Goal: Navigation & Orientation: Find specific page/section

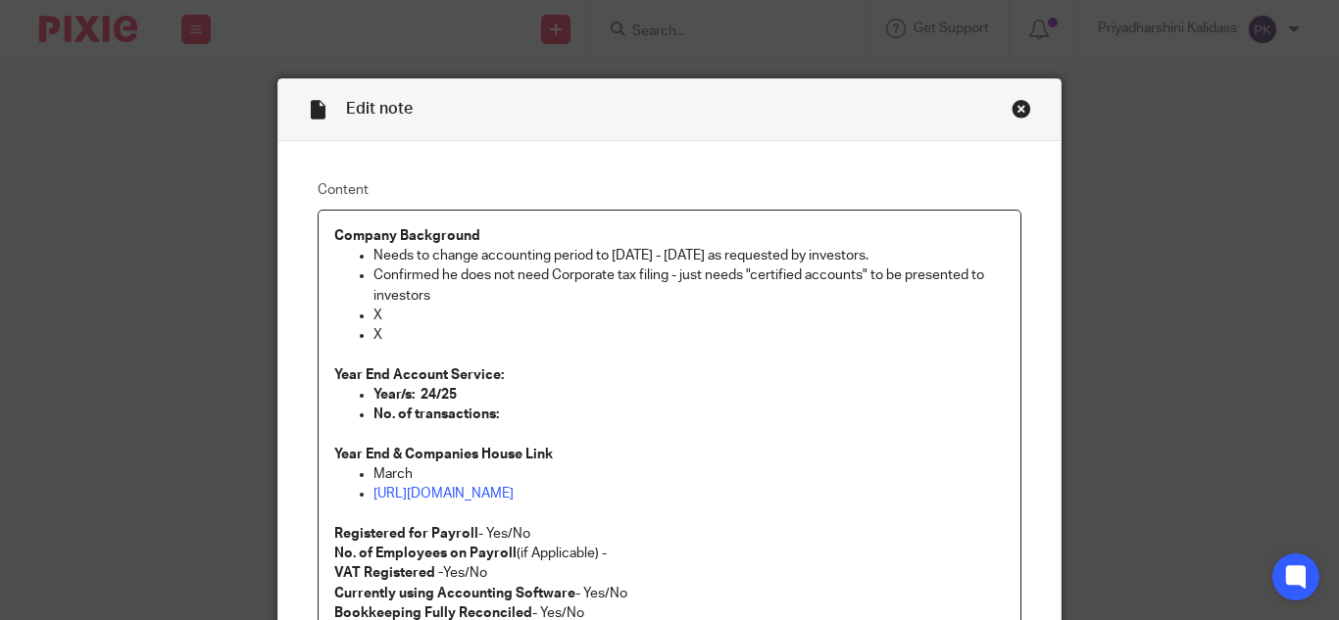
click at [1011, 106] on div "Close this dialog window" at bounding box center [1021, 109] width 20 height 20
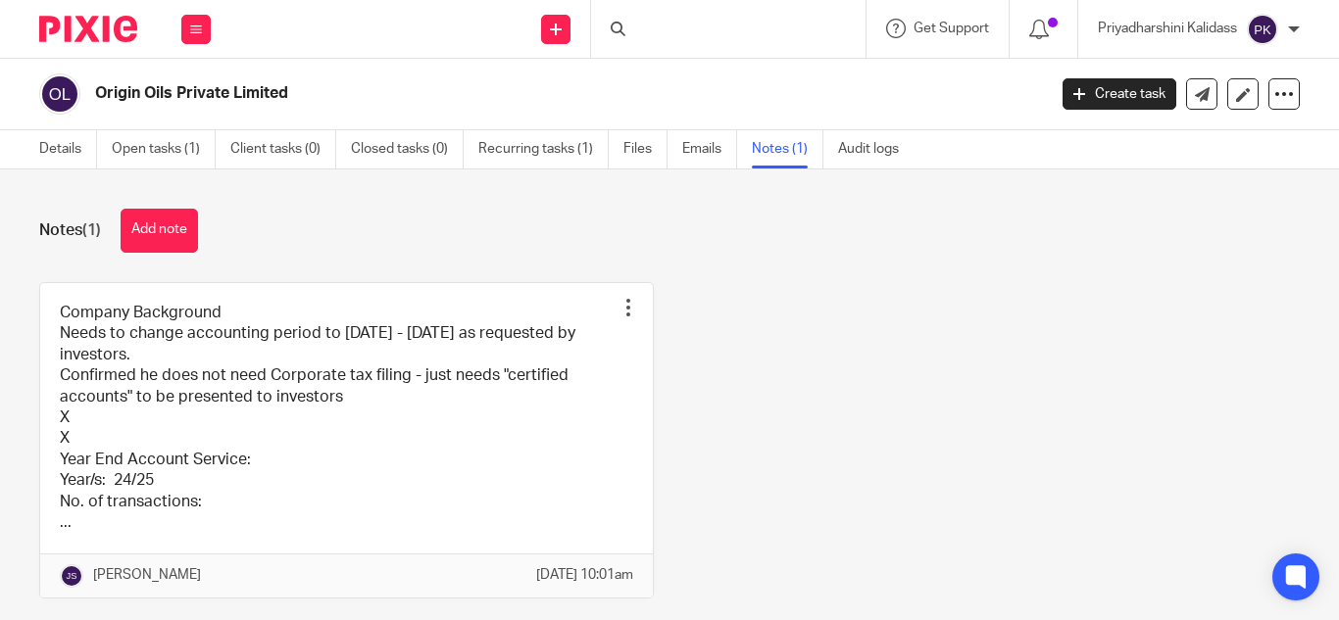
click at [675, 35] on div at bounding box center [728, 29] width 274 height 58
click at [674, 31] on input "Search" at bounding box center [718, 33] width 176 height 18
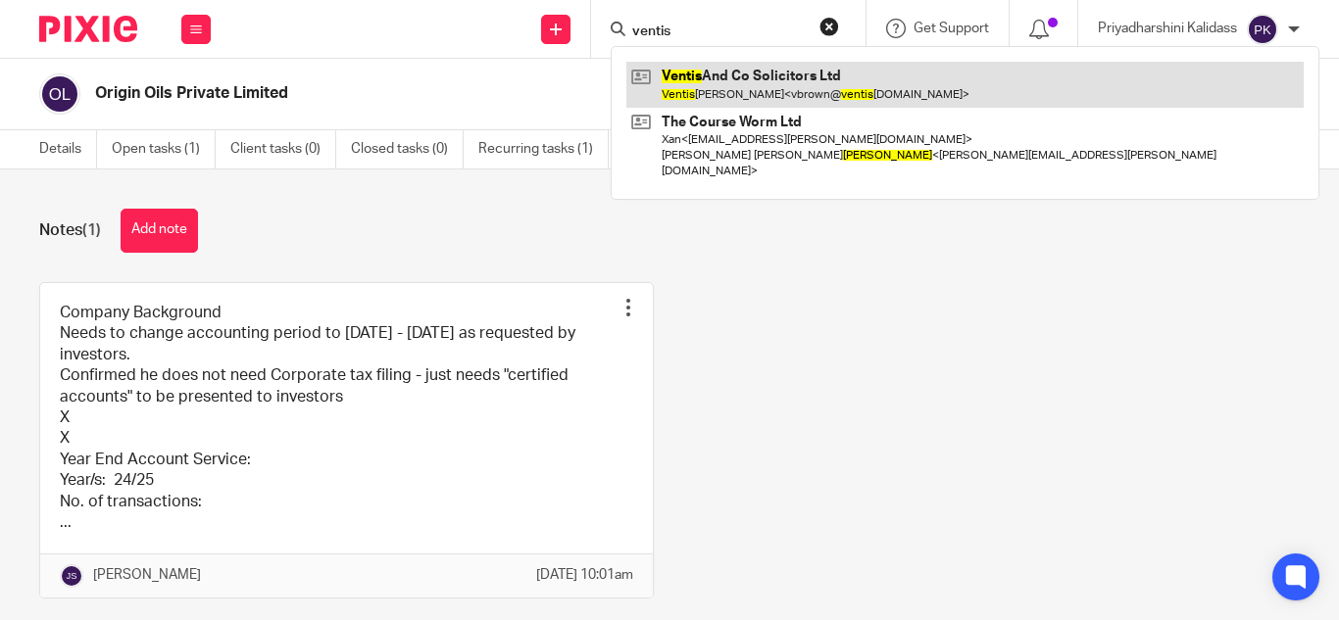
type input "ventis"
click at [716, 65] on link at bounding box center [964, 84] width 677 height 45
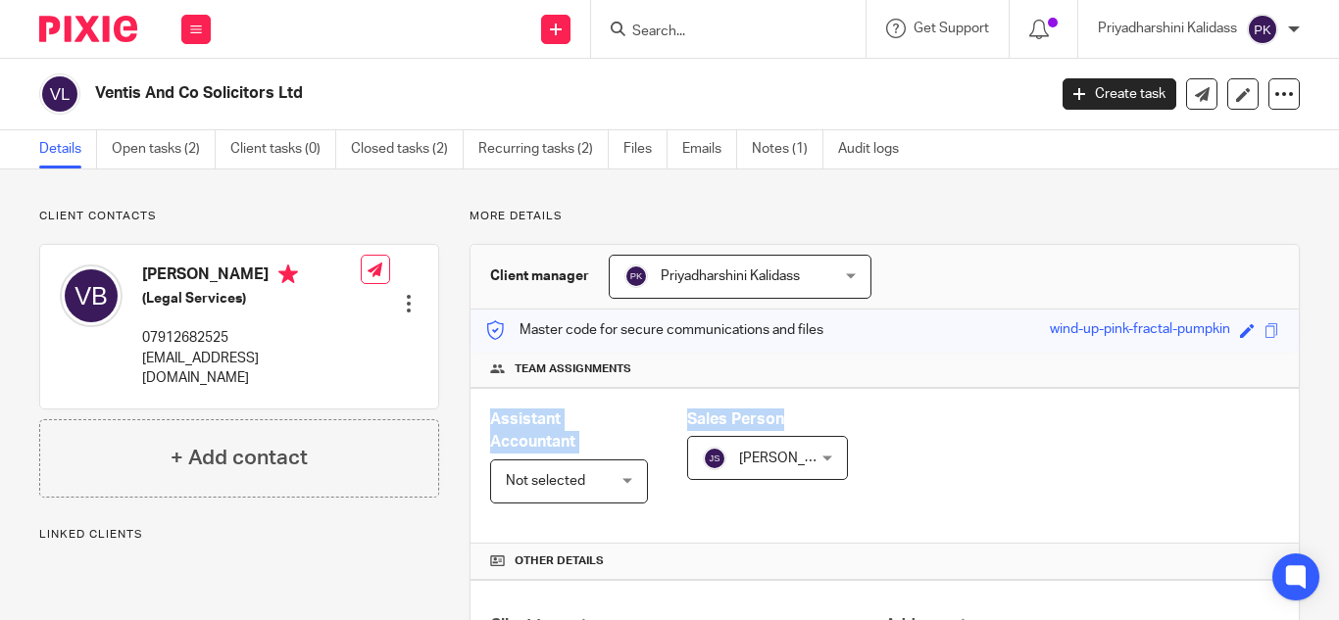
scroll to position [339, 0]
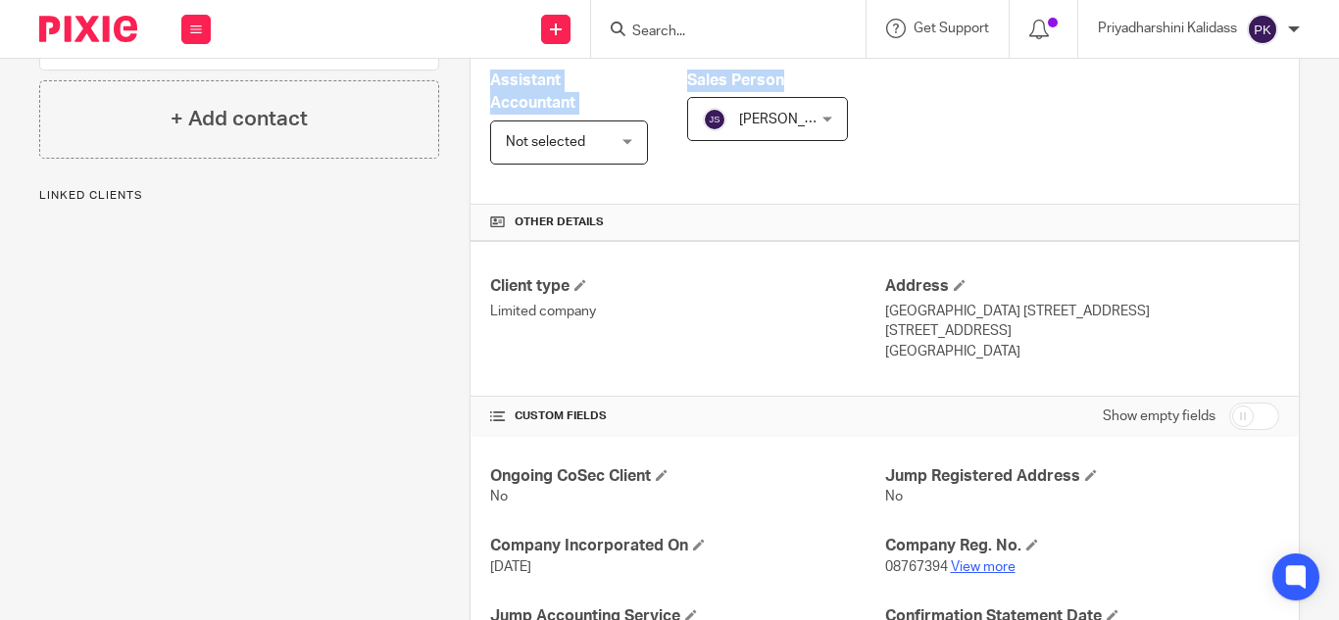
click at [991, 574] on link "View more" at bounding box center [982, 568] width 65 height 14
